Goal: Information Seeking & Learning: Check status

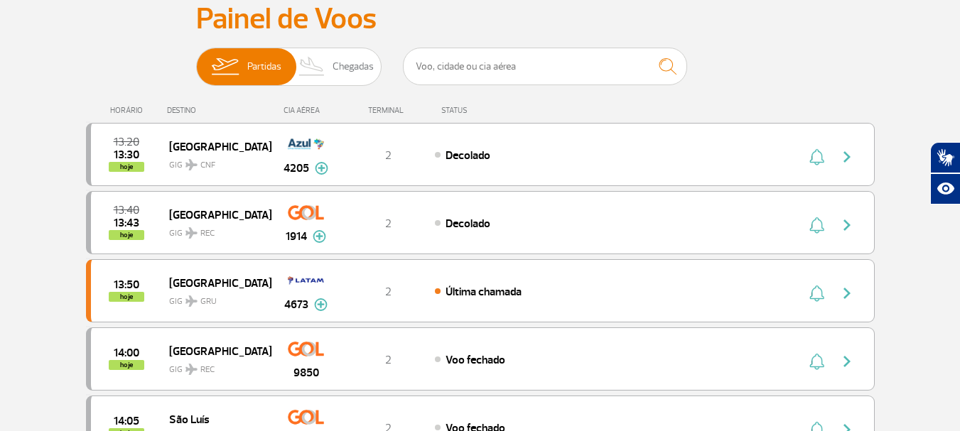
scroll to position [142, 0]
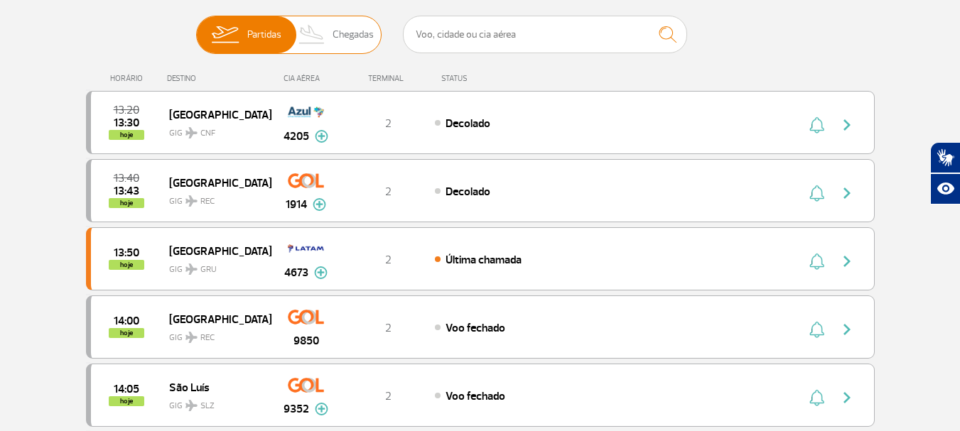
click at [353, 38] on span "Chegadas" at bounding box center [352, 34] width 41 height 37
click at [196, 28] on input "Partidas Chegadas" at bounding box center [196, 28] width 0 height 0
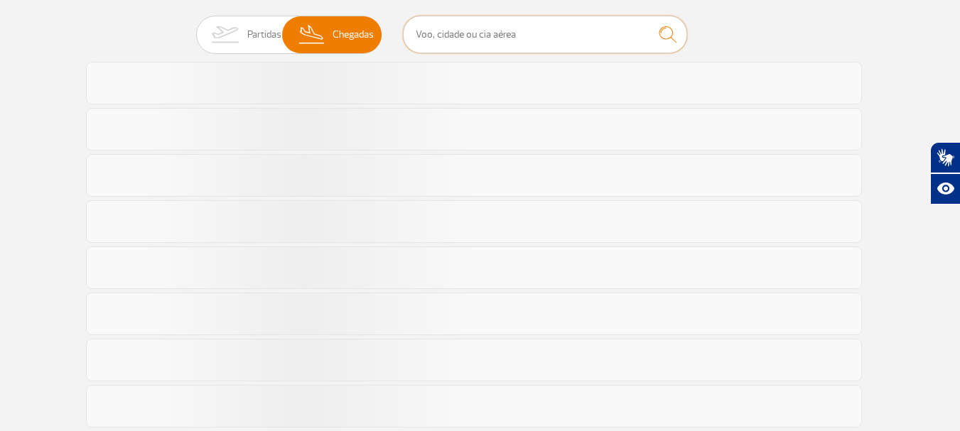
click at [465, 36] on input "text" at bounding box center [545, 35] width 284 height 38
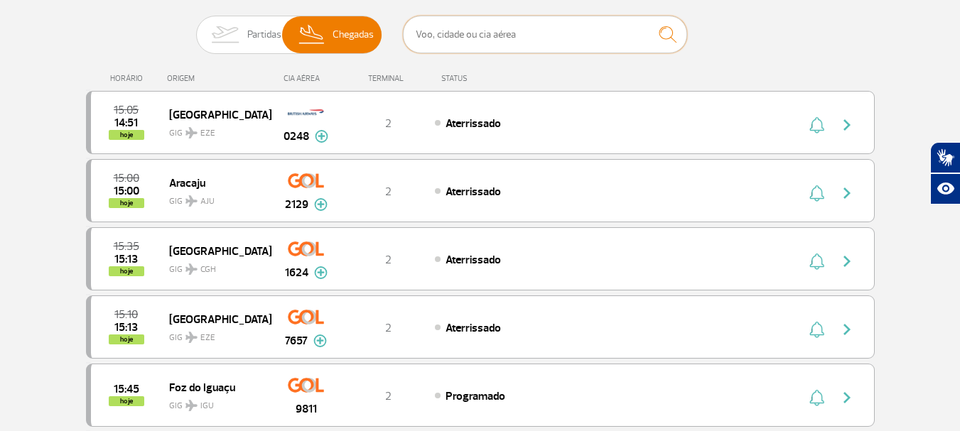
type input "tap"
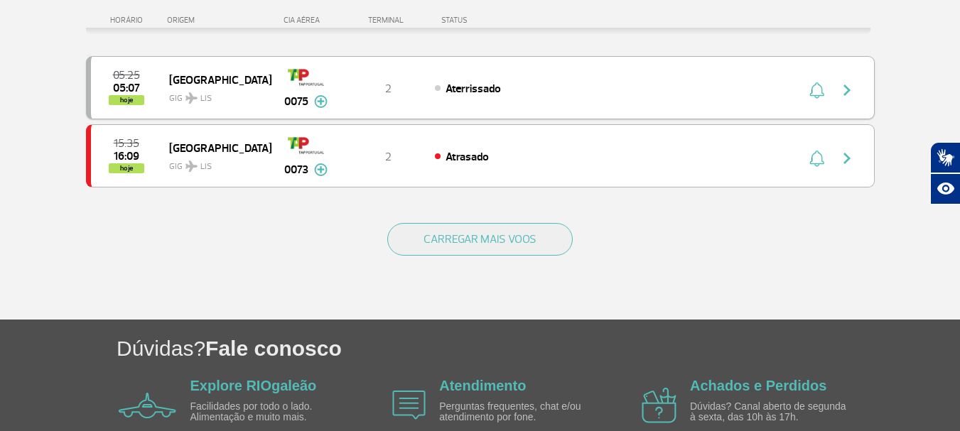
scroll to position [213, 0]
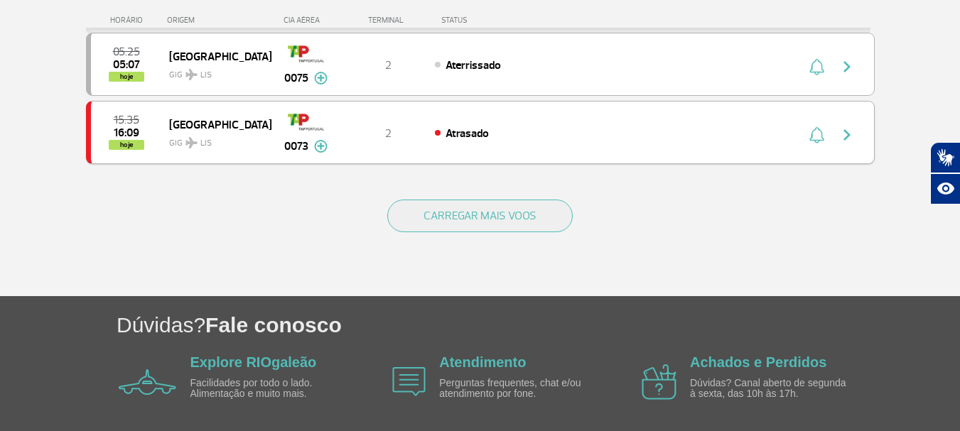
click at [323, 146] on img at bounding box center [320, 146] width 13 height 13
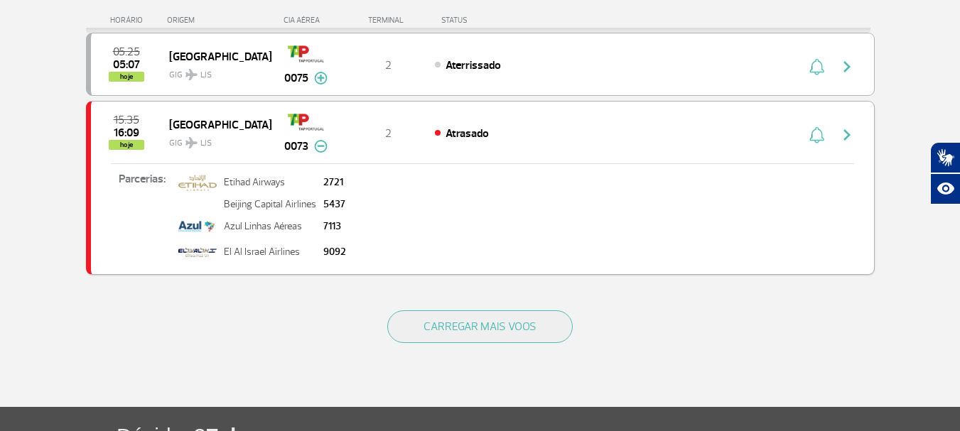
click at [323, 146] on img at bounding box center [320, 146] width 13 height 13
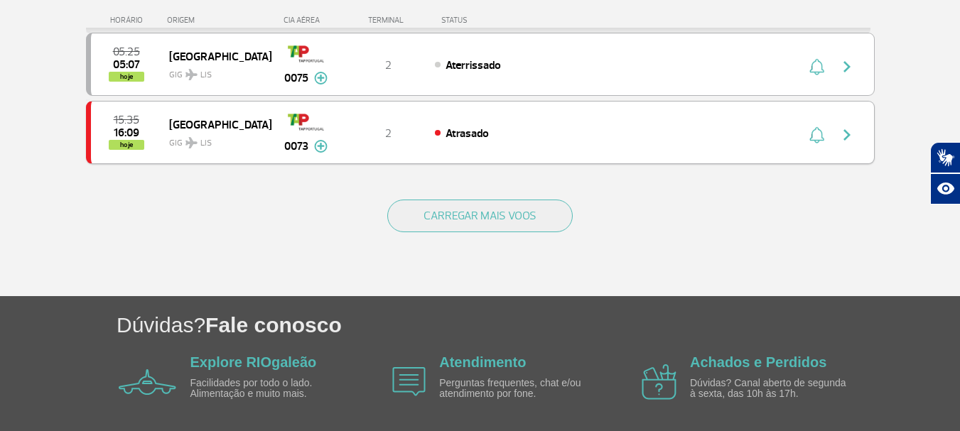
click at [850, 133] on img "button" at bounding box center [846, 134] width 17 height 17
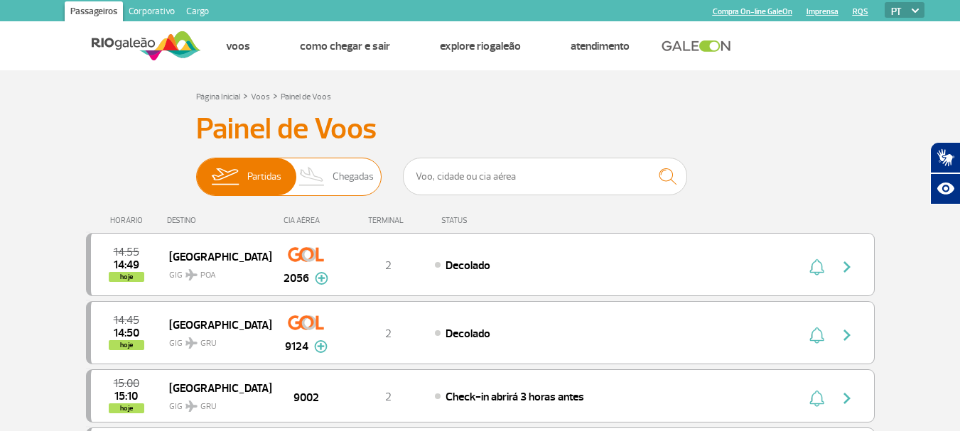
click at [354, 173] on span "Chegadas" at bounding box center [352, 176] width 41 height 37
click at [196, 170] on input "Partidas Chegadas" at bounding box center [196, 170] width 0 height 0
